Goal: Find specific page/section: Find specific page/section

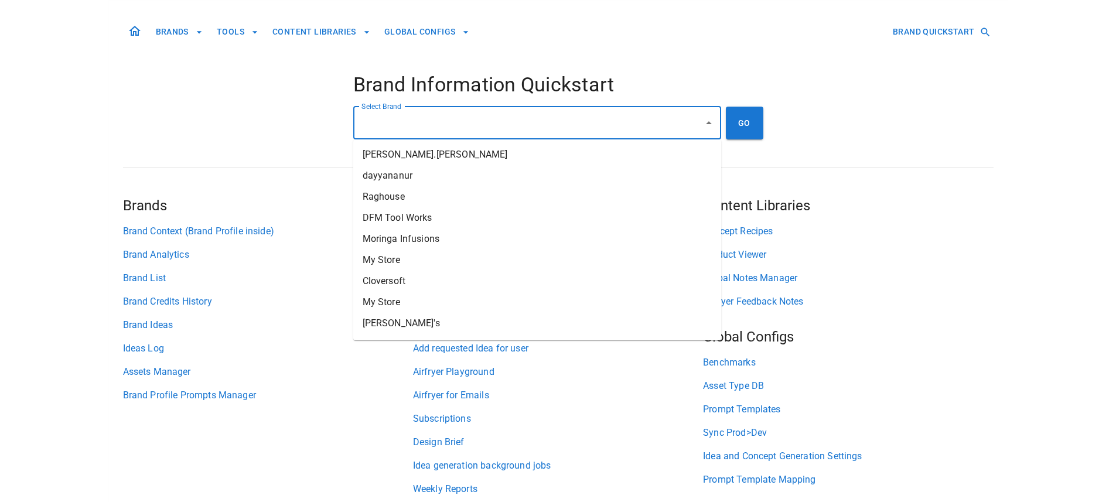
click at [559, 116] on input "Select Brand" at bounding box center [529, 123] width 340 height 22
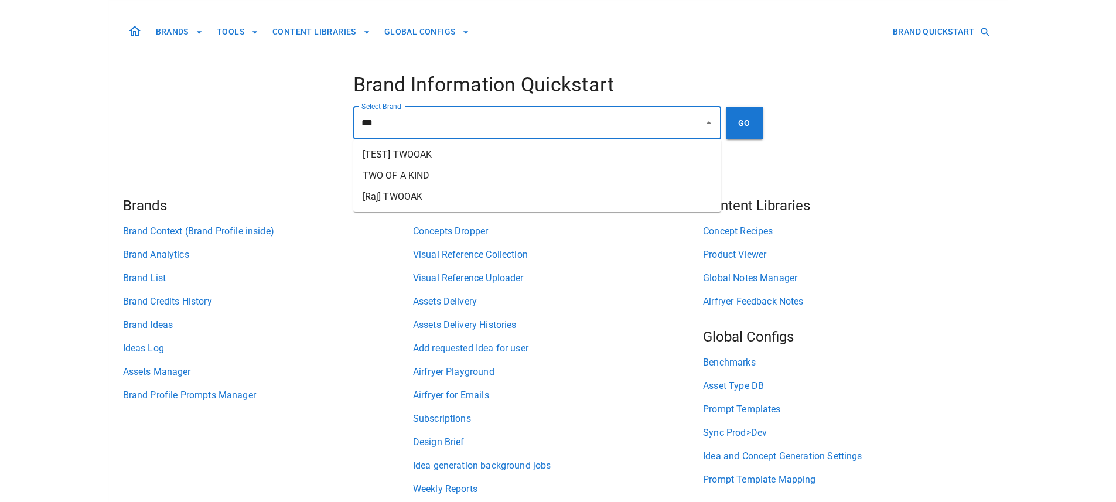
click at [570, 171] on li "TWO OF A KIND" at bounding box center [537, 175] width 368 height 21
type input "**********"
click at [756, 123] on button "GO" at bounding box center [745, 123] width 38 height 33
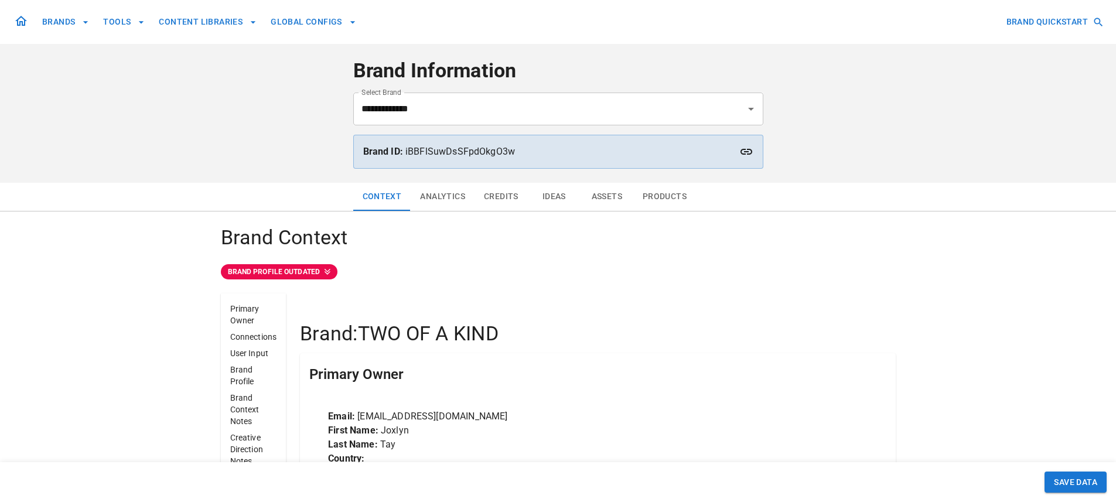
click at [600, 200] on button "Assets" at bounding box center [607, 197] width 53 height 28
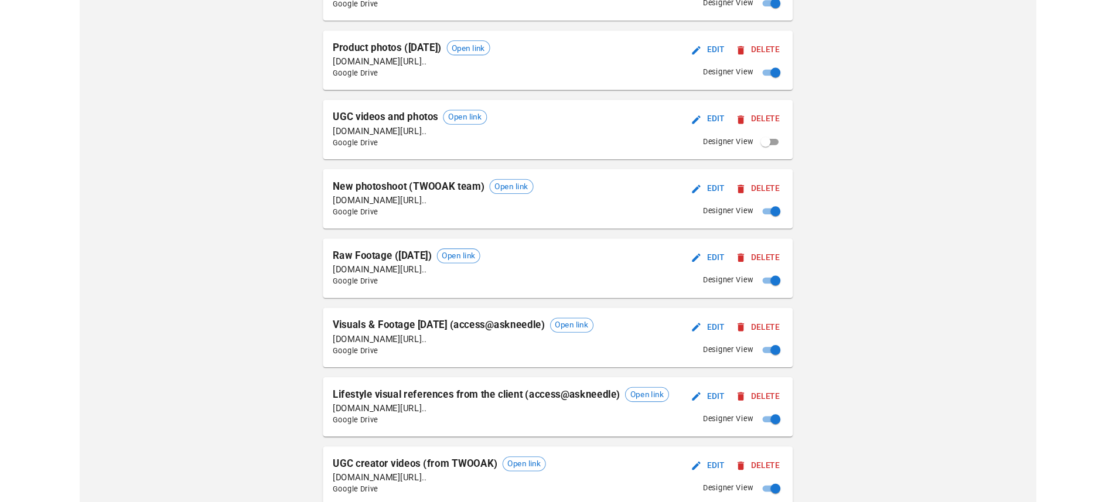
scroll to position [509, 0]
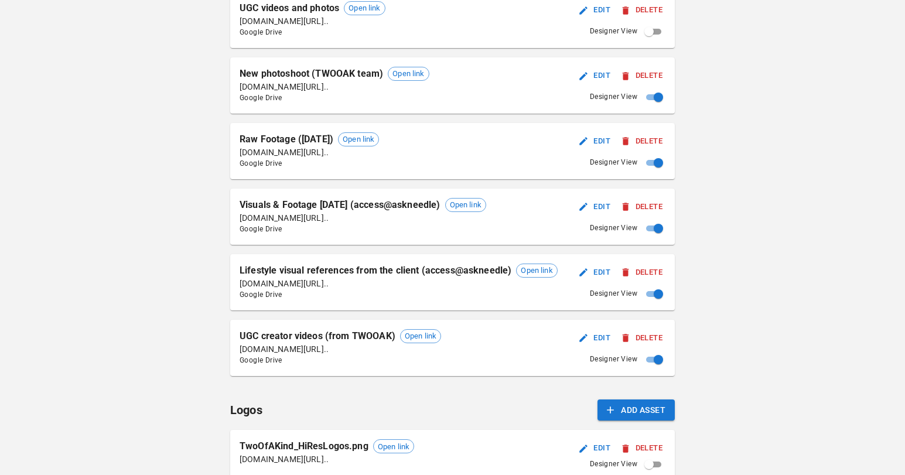
click at [401, 329] on div "UGC creator videos (from TWOOAK) Open link" at bounding box center [341, 336] width 202 height 14
click at [412, 336] on span "Open link" at bounding box center [421, 337] width 40 height 12
